Goal: Check status: Check status

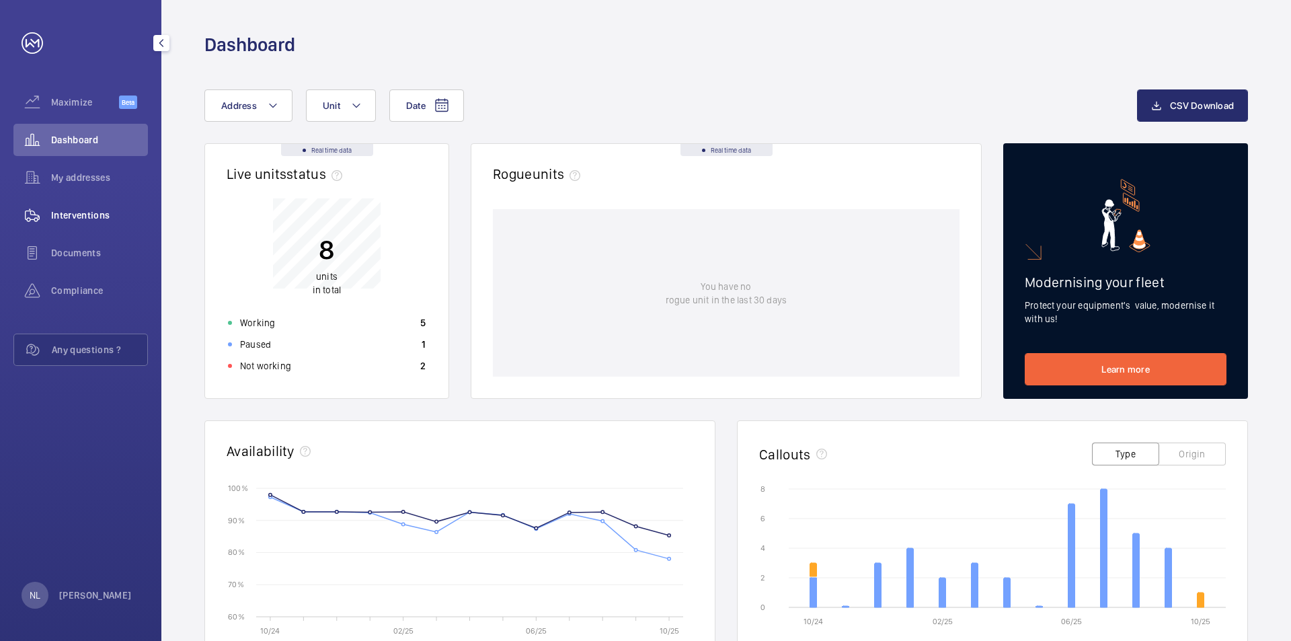
click at [75, 210] on span "Interventions" at bounding box center [99, 215] width 97 height 13
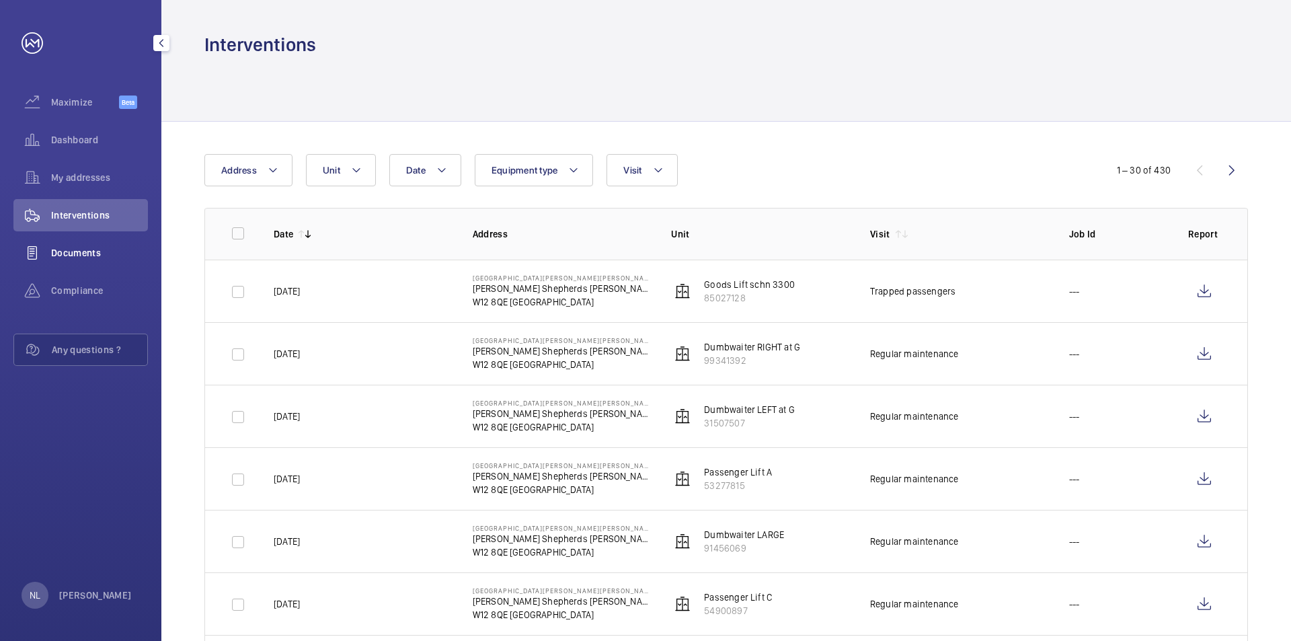
click at [84, 254] on span "Documents" at bounding box center [99, 252] width 97 height 13
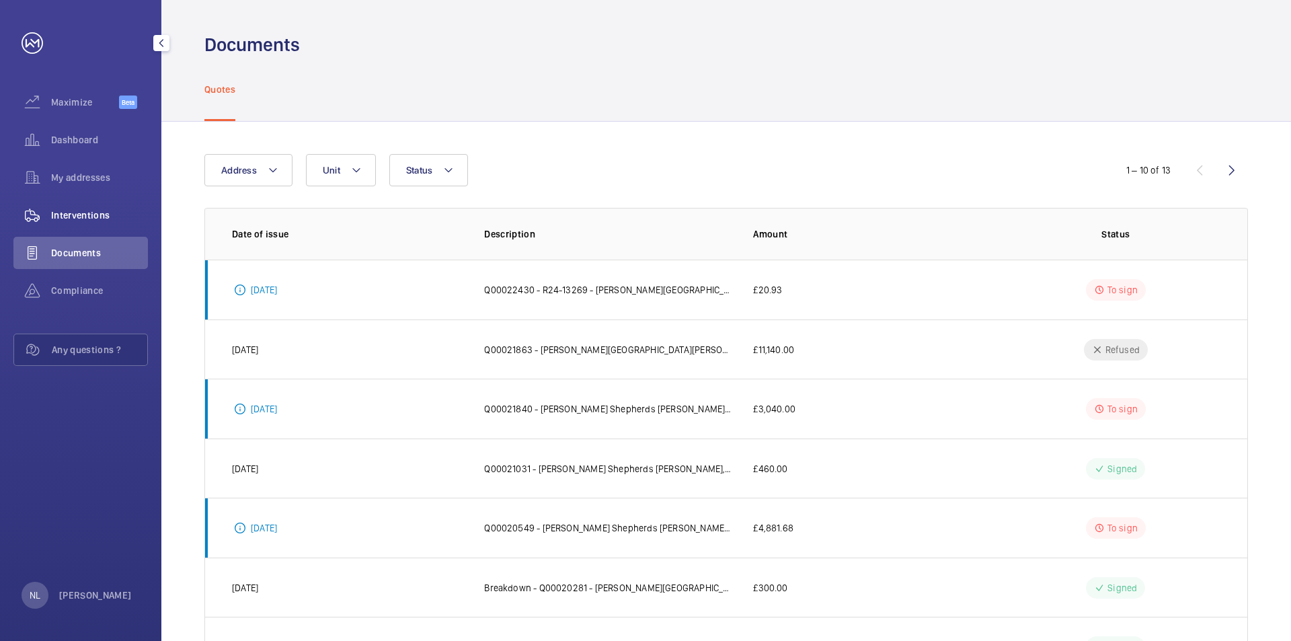
click at [89, 219] on span "Interventions" at bounding box center [99, 215] width 97 height 13
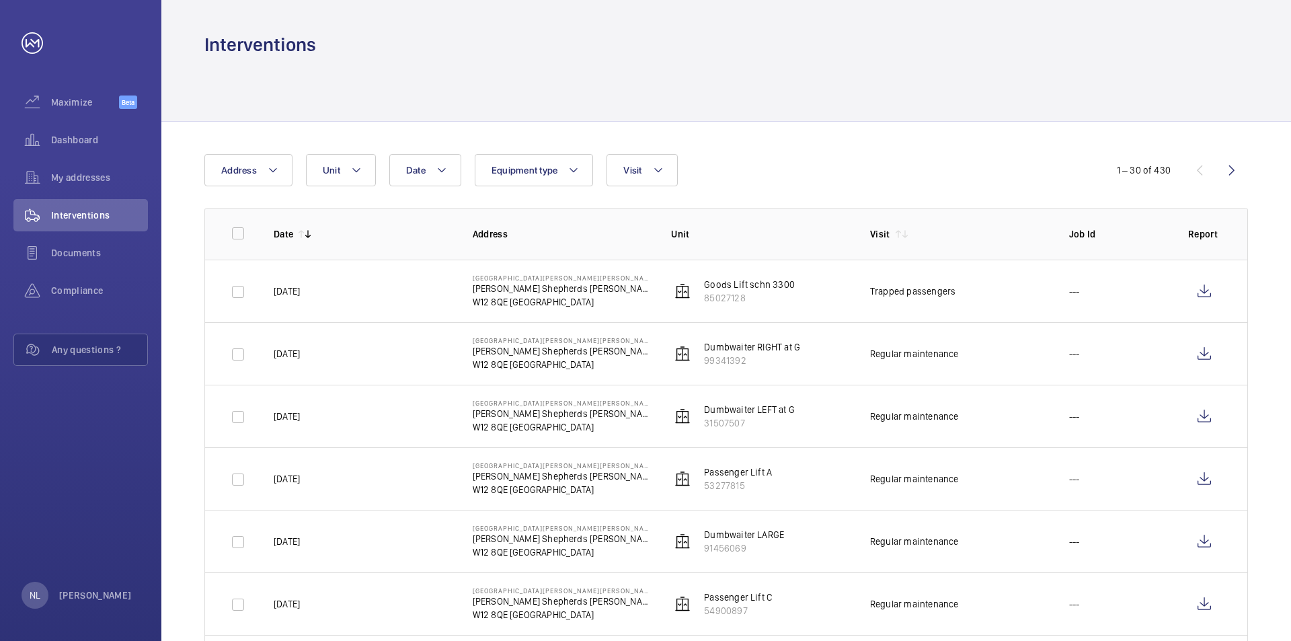
click at [1165, 291] on td "---" at bounding box center [1107, 291] width 119 height 63
click at [1204, 293] on wm-front-icon-button at bounding box center [1205, 291] width 32 height 32
click at [73, 105] on span "Maximize" at bounding box center [85, 102] width 68 height 13
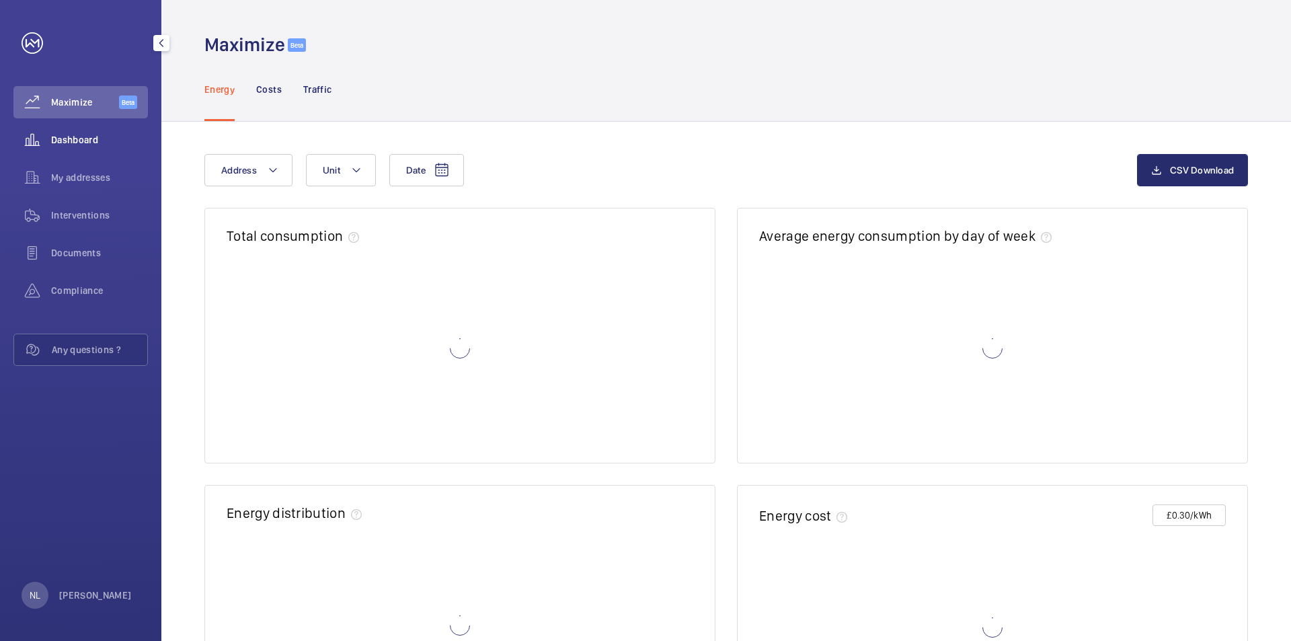
click at [91, 149] on div "Dashboard" at bounding box center [80, 140] width 135 height 32
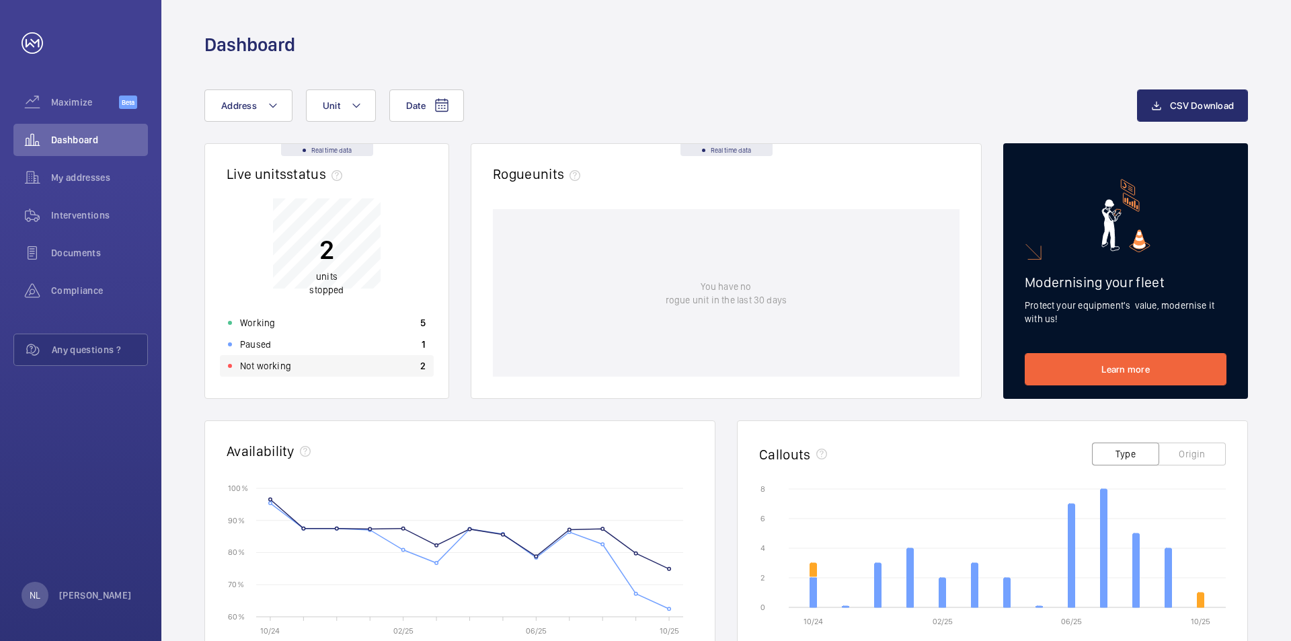
click at [295, 363] on div "Not working 2" at bounding box center [327, 366] width 214 height 22
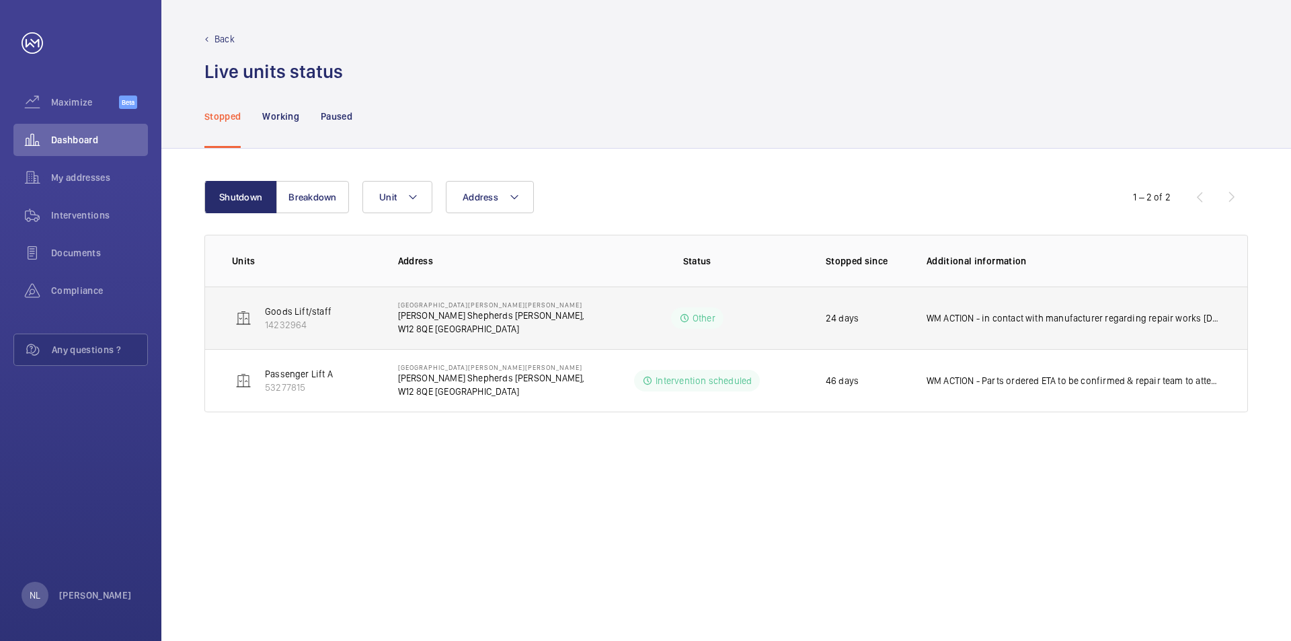
click at [1030, 317] on p "WM ACTION - in contact with manufacturer regarding repair works [DATE]" at bounding box center [1074, 317] width 294 height 13
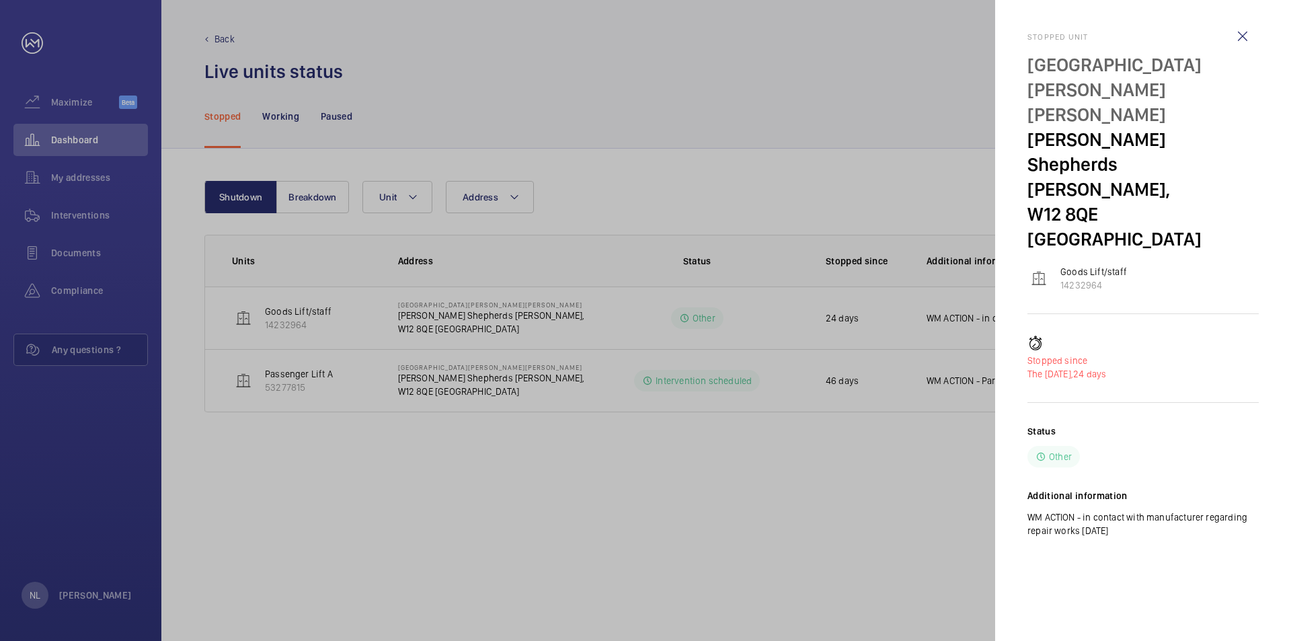
click at [951, 439] on div at bounding box center [645, 320] width 1291 height 641
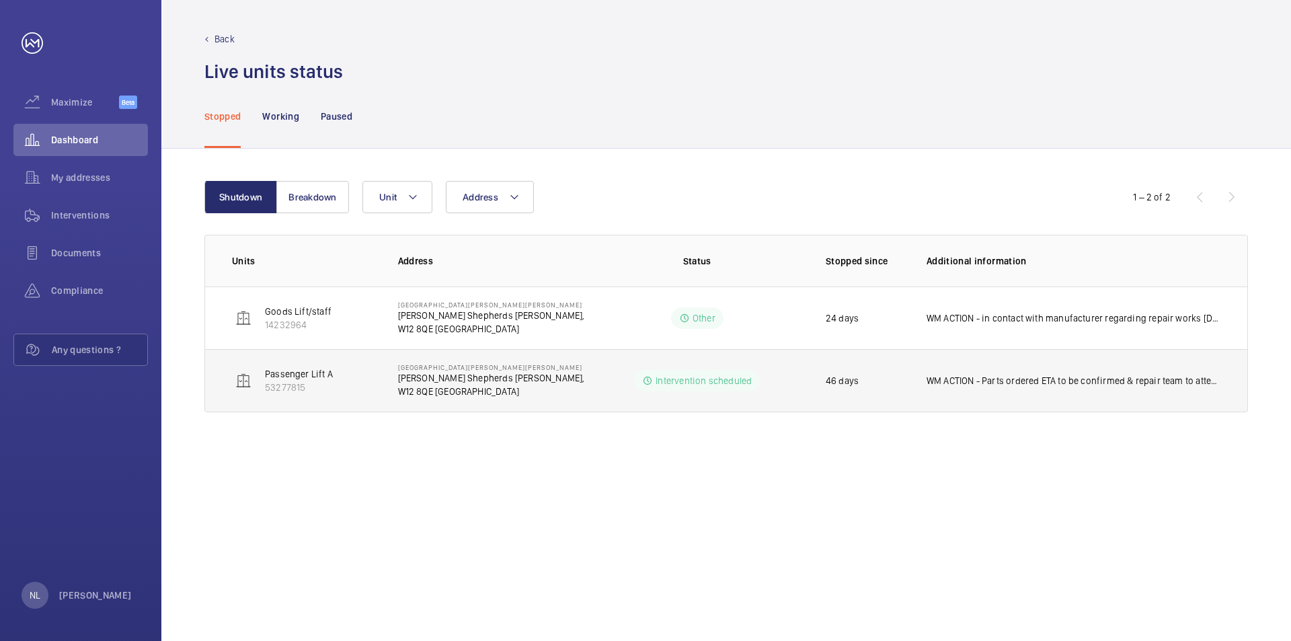
click at [1001, 379] on p "WM ACTION - Parts ordered ETA to be confirmed & repair team to attend [DATE]" at bounding box center [1074, 380] width 294 height 13
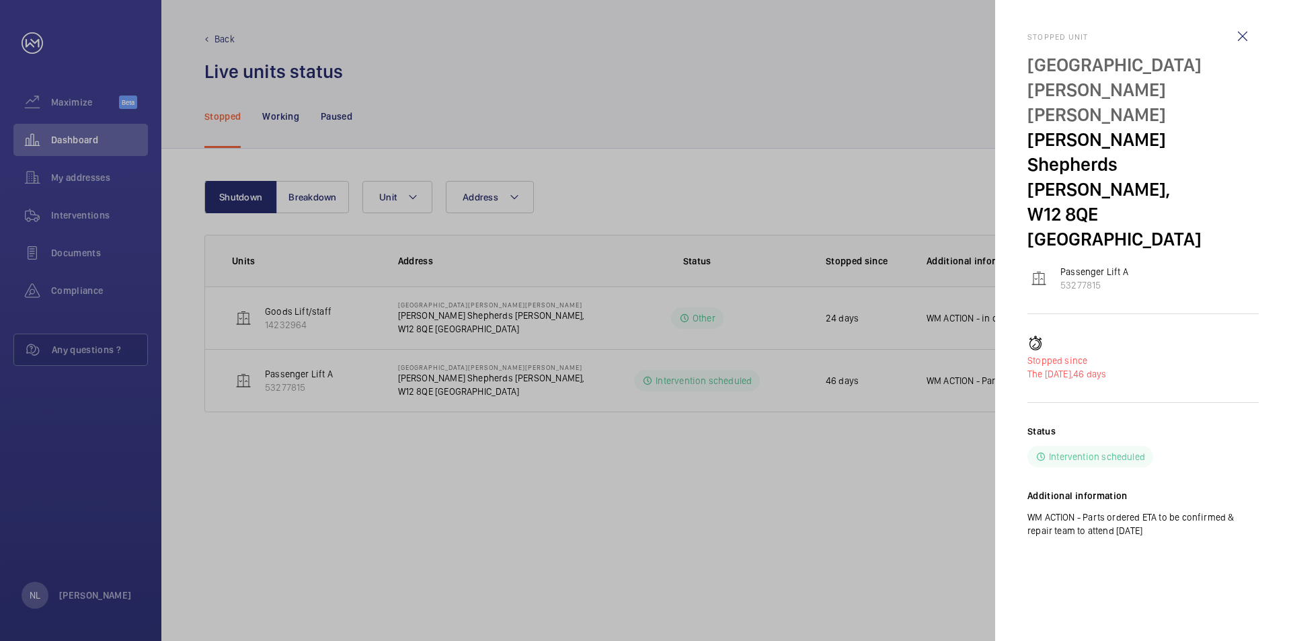
click at [874, 439] on div at bounding box center [645, 320] width 1291 height 641
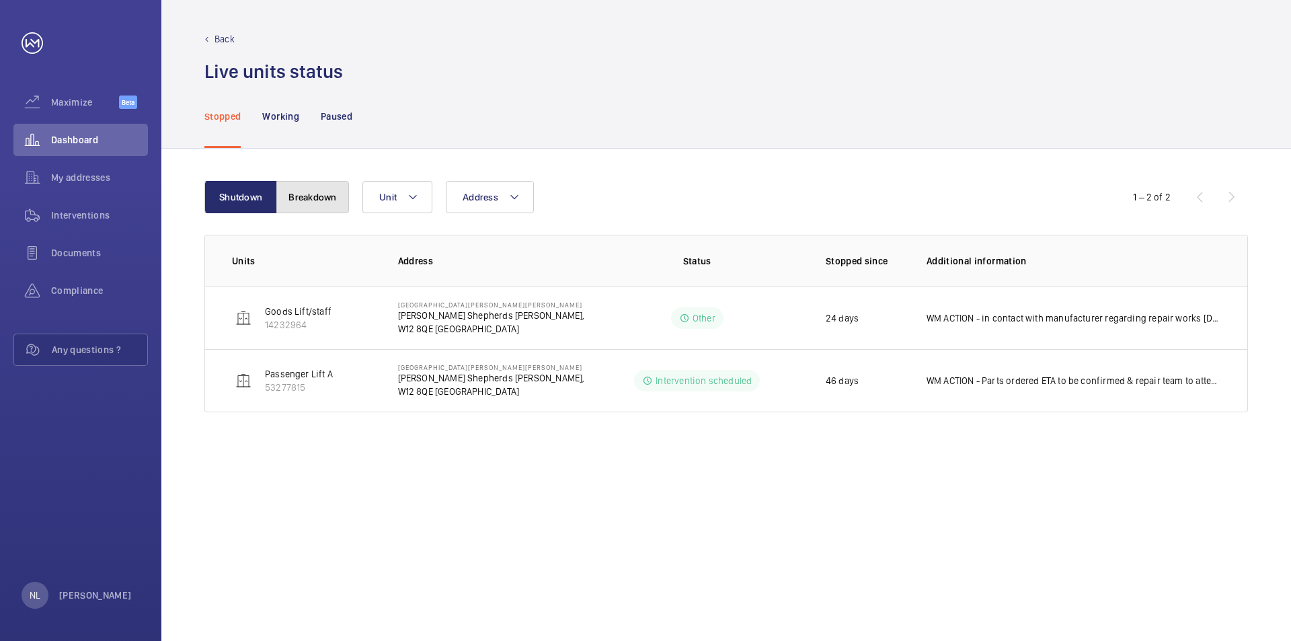
click at [311, 200] on button "Breakdown" at bounding box center [312, 197] width 73 height 32
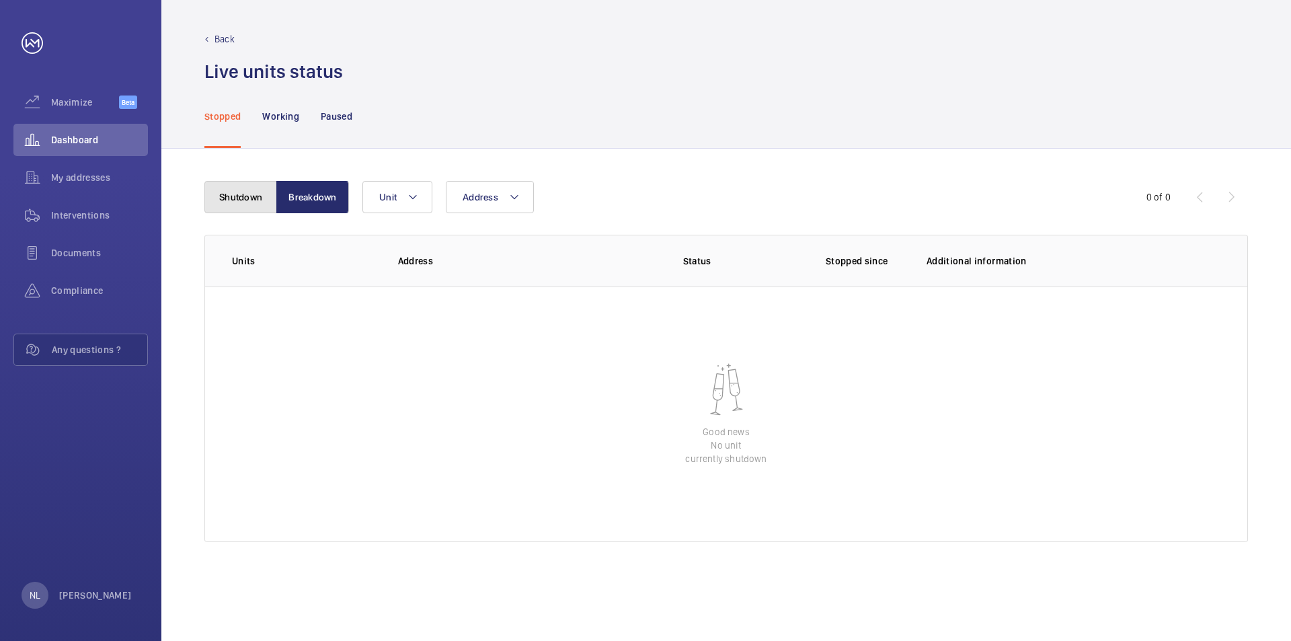
click at [248, 196] on button "Shutdown" at bounding box center [240, 197] width 73 height 32
